Goal: Obtain resource: Download file/media

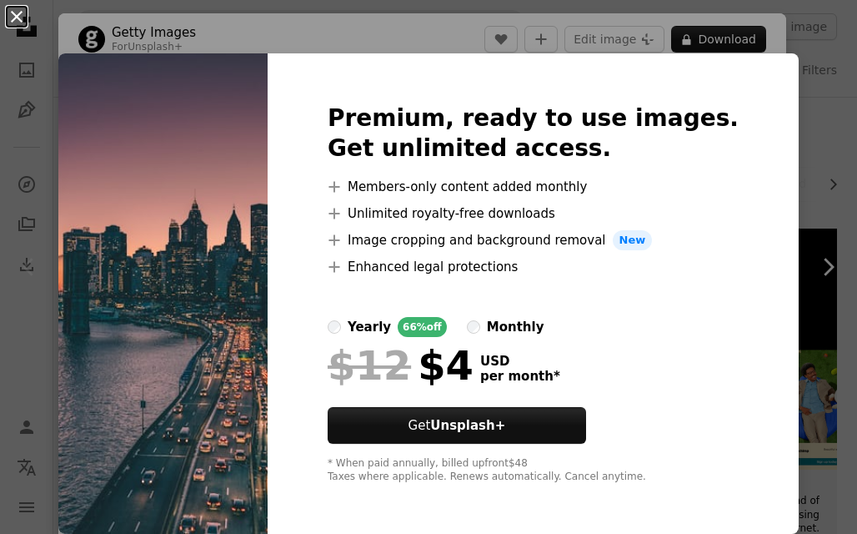
click at [20, 13] on button "An X shape" at bounding box center [17, 17] width 20 height 20
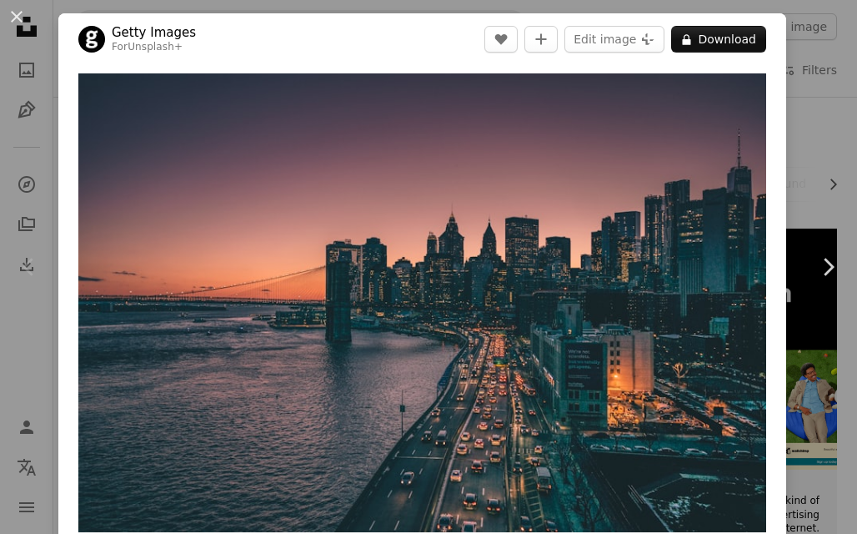
click at [20, 13] on button "An X shape" at bounding box center [17, 17] width 20 height 20
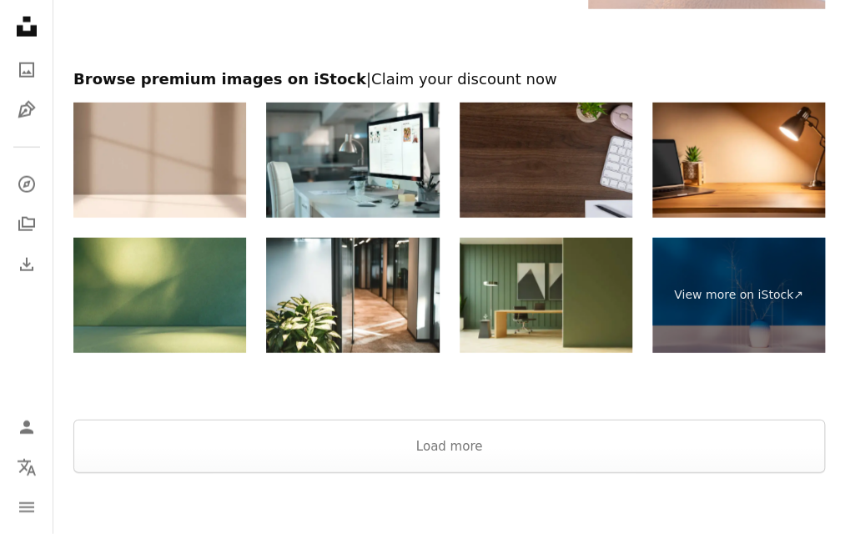
scroll to position [1773, 0]
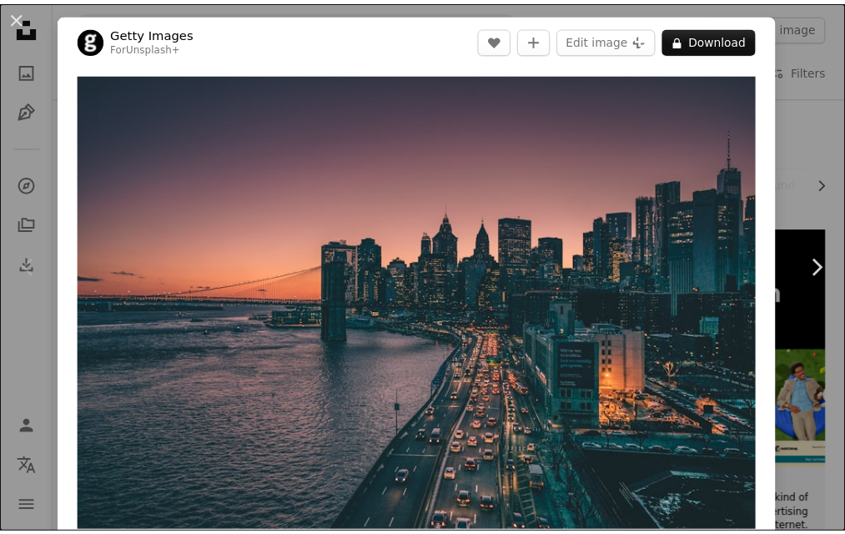
scroll to position [1773, 0]
